Goal: Information Seeking & Learning: Learn about a topic

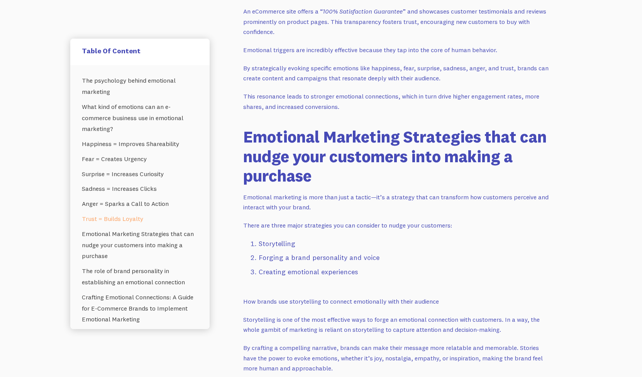
scroll to position [1419, 0]
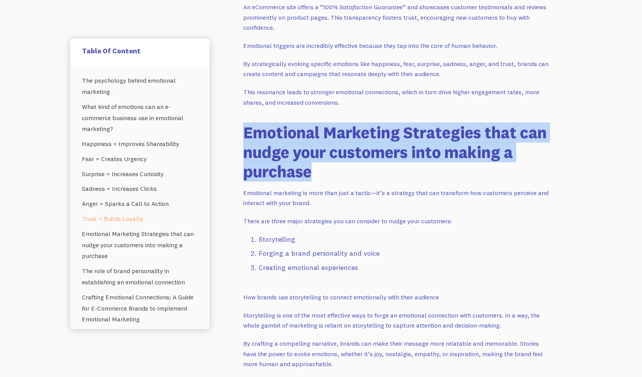
drag, startPoint x: 241, startPoint y: 110, endPoint x: 336, endPoint y: 157, distance: 106.0
click at [337, 157] on h2 "Emotional Marketing Strategies that can nudge your customers into making a purc…" at bounding box center [397, 152] width 309 height 58
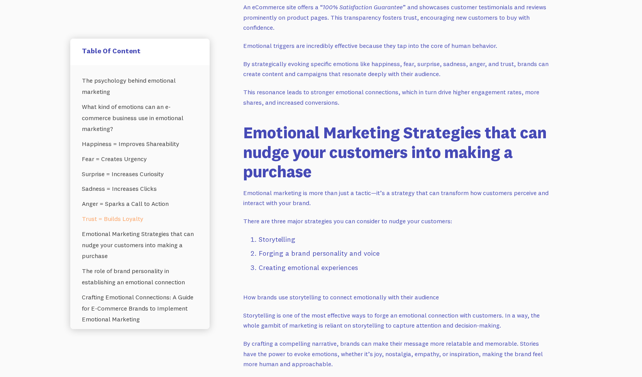
drag, startPoint x: 248, startPoint y: 171, endPoint x: 326, endPoint y: 187, distance: 79.6
click at [326, 188] on p "Emotional marketing is more than just a tactic—it’s a strategy that can transfo…" at bounding box center [397, 198] width 309 height 20
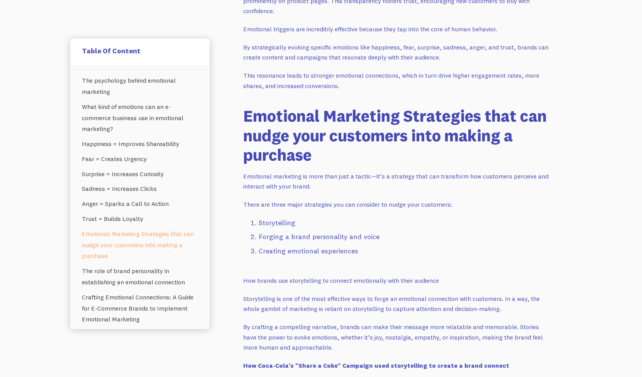
scroll to position [1435, 0]
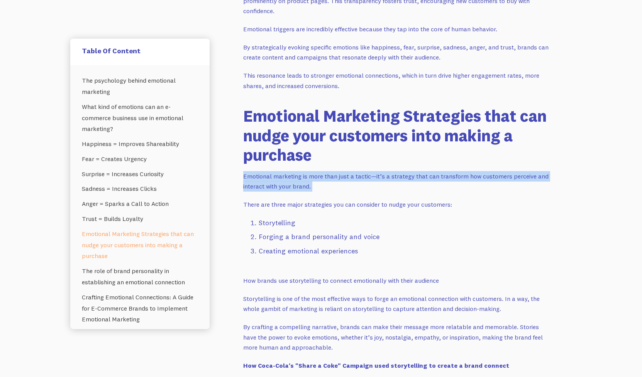
drag, startPoint x: 240, startPoint y: 155, endPoint x: 281, endPoint y: 190, distance: 53.7
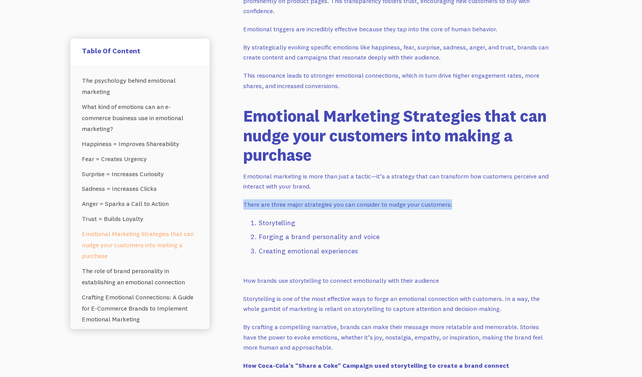
drag, startPoint x: 244, startPoint y: 185, endPoint x: 456, endPoint y: 185, distance: 211.9
click at [456, 199] on p "There are three major strategies you can consider to nudge your customers:" at bounding box center [397, 204] width 309 height 10
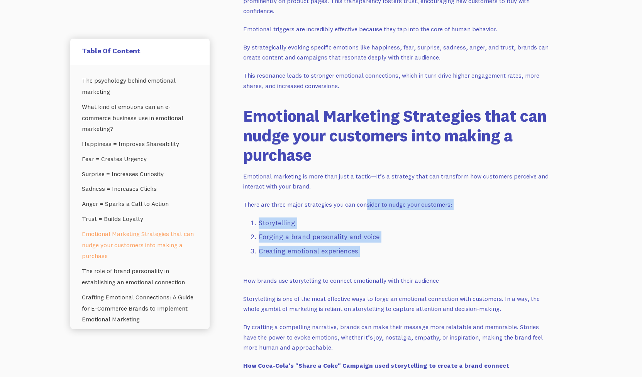
drag, startPoint x: 391, startPoint y: 222, endPoint x: 407, endPoint y: 245, distance: 28.3
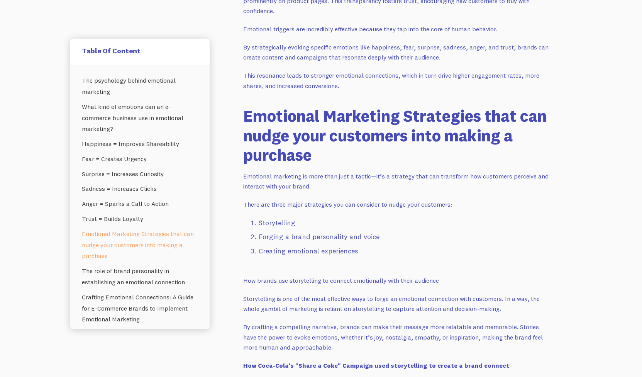
drag, startPoint x: 405, startPoint y: 236, endPoint x: 400, endPoint y: 161, distance: 75.1
click at [400, 171] on p "Emotional marketing is more than just a tactic—it’s a strategy that can transfo…" at bounding box center [397, 181] width 309 height 20
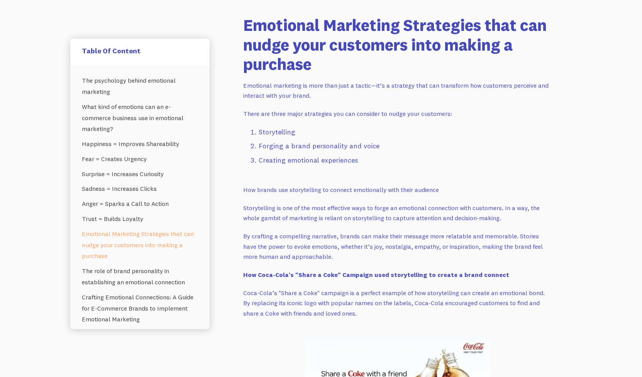
scroll to position [1592, 0]
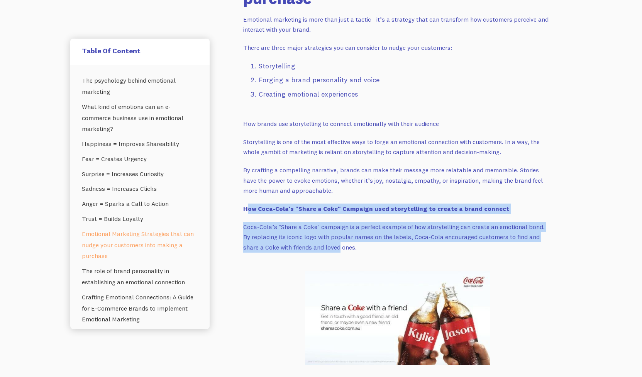
drag, startPoint x: 257, startPoint y: 186, endPoint x: 319, endPoint y: 229, distance: 75.1
click at [319, 229] on p "Coca-Cola’s "Share a Coke" campaign is a perfect example of how storytelling ca…" at bounding box center [397, 237] width 309 height 31
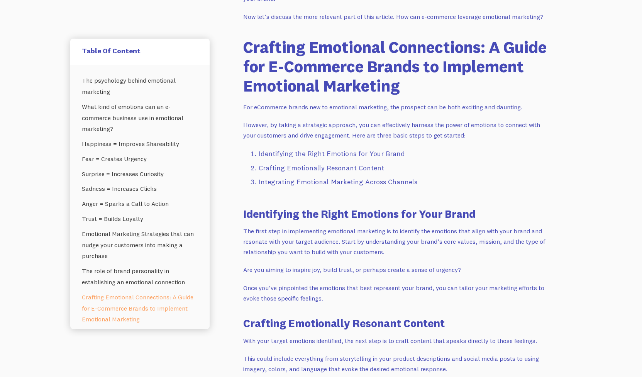
scroll to position [2789, 0]
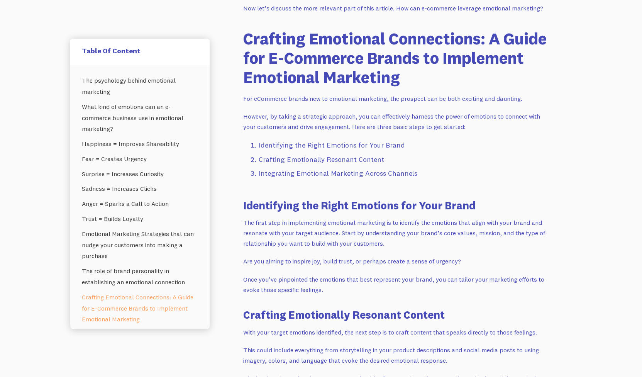
drag, startPoint x: 264, startPoint y: 108, endPoint x: 416, endPoint y: 100, distance: 152.7
click at [416, 140] on li "Identifying the Right Emotions for Your Brand" at bounding box center [405, 145] width 293 height 11
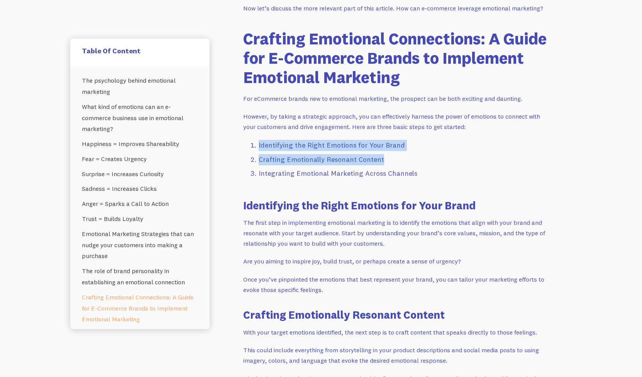
drag, startPoint x: 388, startPoint y: 99, endPoint x: 399, endPoint y: 124, distance: 26.6
click at [399, 154] on li "Crafting Emotionally Resonant Content" at bounding box center [405, 159] width 293 height 11
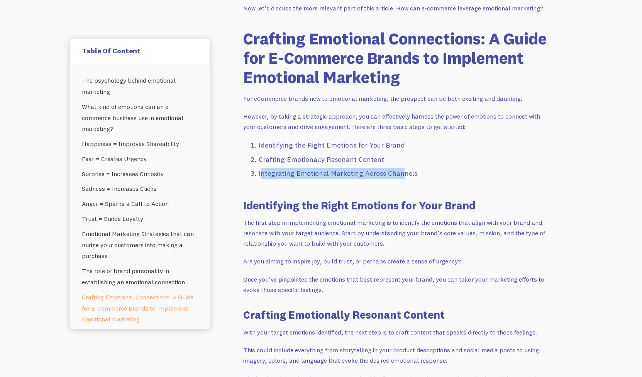
drag, startPoint x: 263, startPoint y: 141, endPoint x: 404, endPoint y: 142, distance: 141.7
click at [404, 168] on li "Integrating Emotional Marketing Across Channels" at bounding box center [405, 173] width 293 height 11
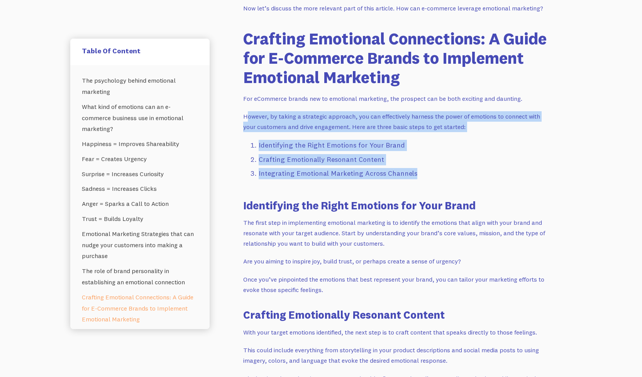
drag, startPoint x: 413, startPoint y: 125, endPoint x: 247, endPoint y: 85, distance: 170.1
click at [247, 111] on p "However, by taking a strategic approach, you can effectively harness the power …" at bounding box center [397, 121] width 309 height 20
drag, startPoint x: 290, startPoint y: 90, endPoint x: 380, endPoint y: 122, distance: 95.4
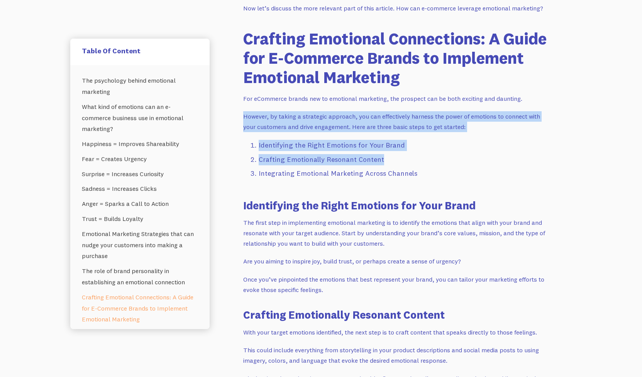
click at [380, 154] on li "Crafting Emotionally Resonant Content" at bounding box center [405, 159] width 293 height 11
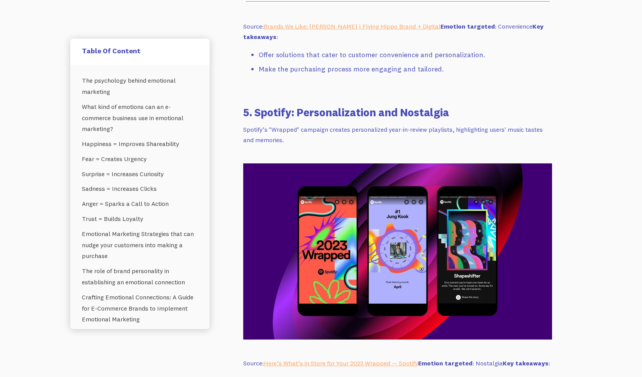
scroll to position [4914, 0]
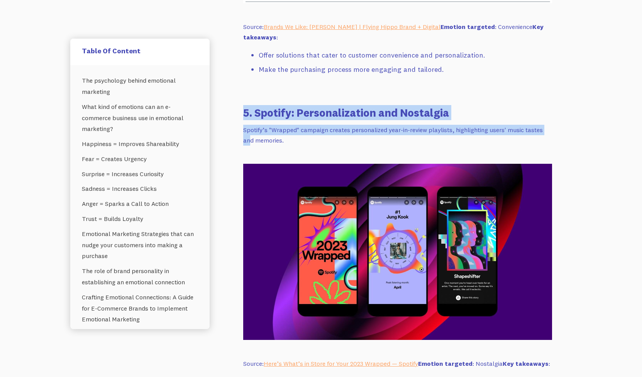
drag, startPoint x: 244, startPoint y: 73, endPoint x: 253, endPoint y: 98, distance: 27.3
click at [253, 98] on div "One of the most powerful tools in any e-commerce marketer’s arsenal is emotiona…" at bounding box center [397, 236] width 327 height 9896
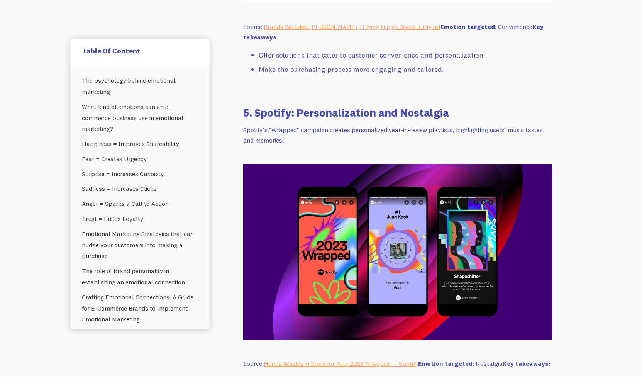
click at [253, 98] on div "One of the most powerful tools in any e-commerce marketer’s arsenal is emotiona…" at bounding box center [397, 332] width 309 height 9702
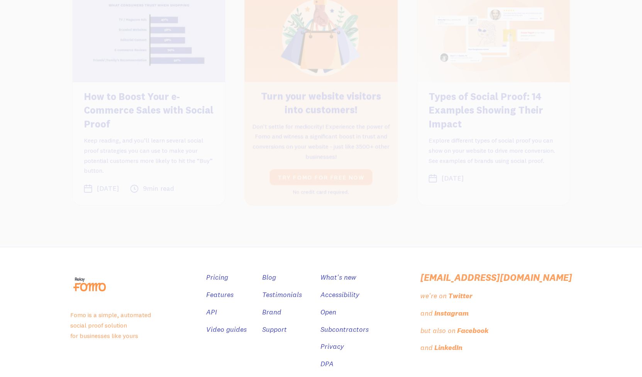
scroll to position [10203, 0]
